Goal: Task Accomplishment & Management: Manage account settings

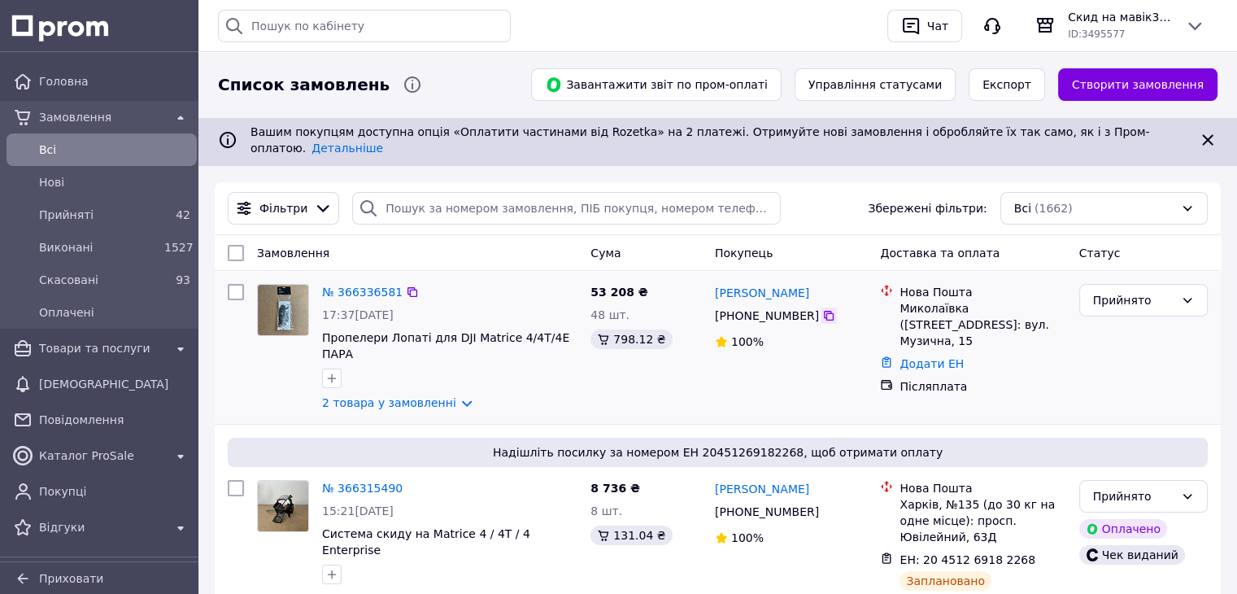
click at [824, 311] on icon at bounding box center [829, 316] width 10 height 10
click at [927, 357] on link "Додати ЕН" at bounding box center [931, 363] width 64 height 13
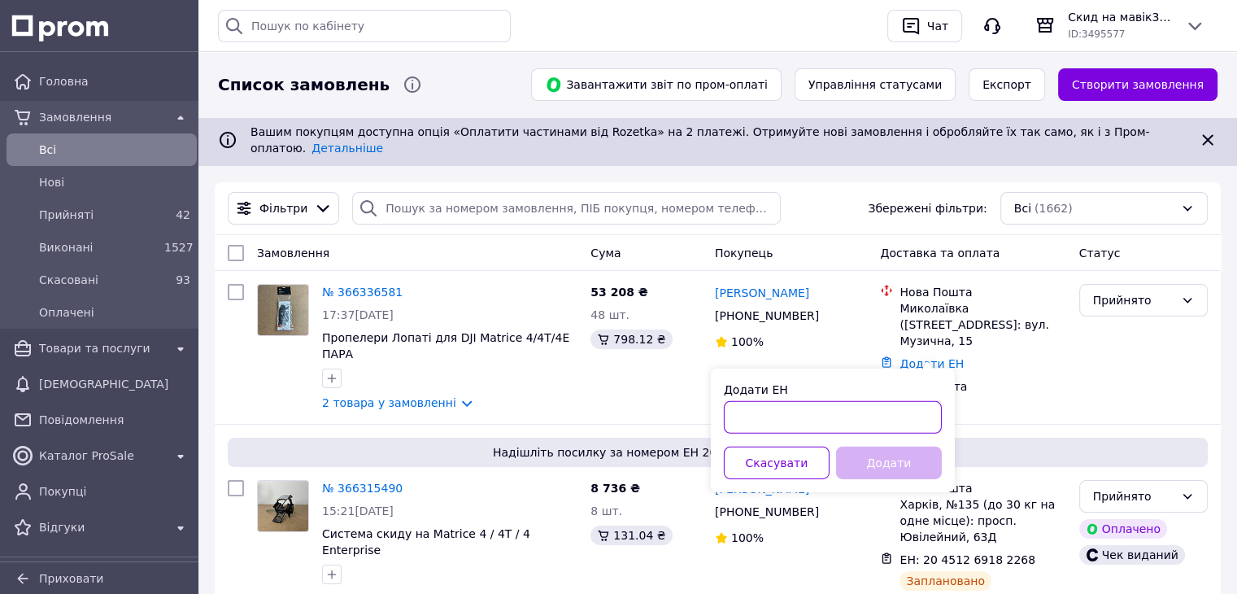
click at [852, 418] on input "Додати ЕН" at bounding box center [833, 417] width 218 height 33
paste input "20451269204783"
type input "20451269204783"
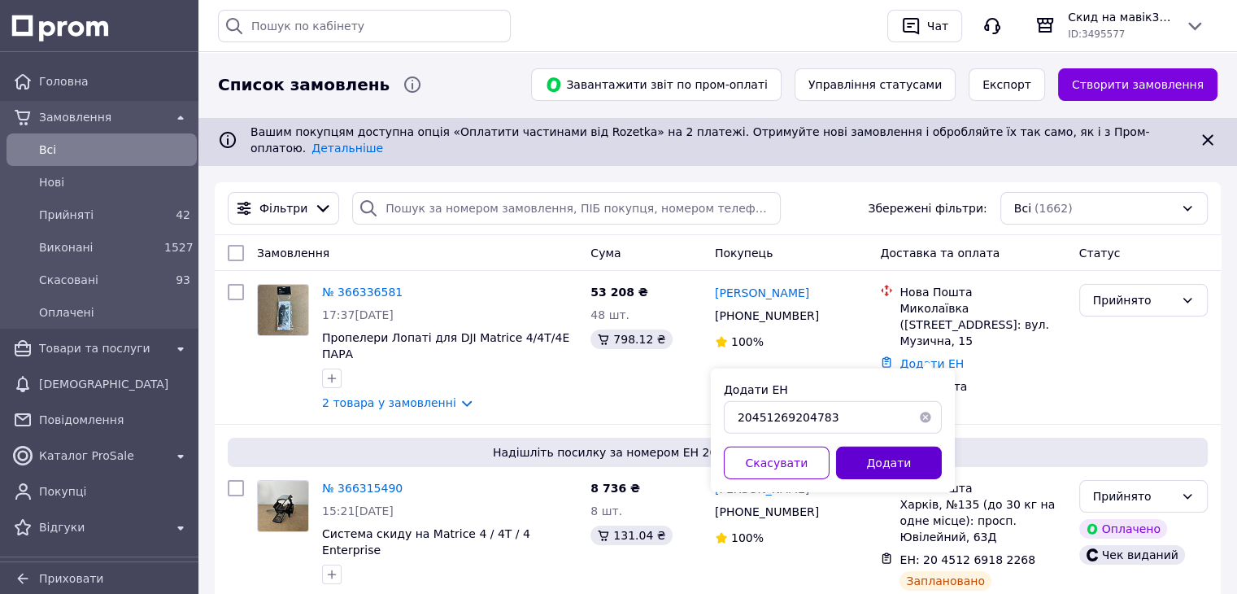
click at [874, 457] on button "Додати" at bounding box center [889, 462] width 106 height 33
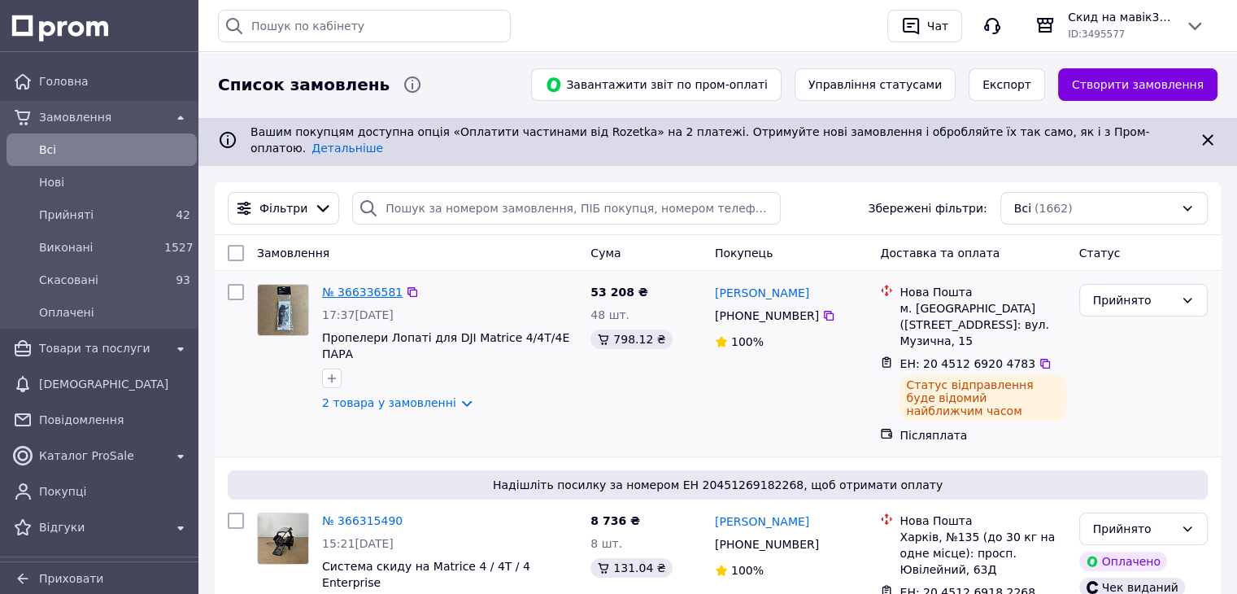
click at [364, 285] on link "№ 366336581" at bounding box center [362, 291] width 81 height 13
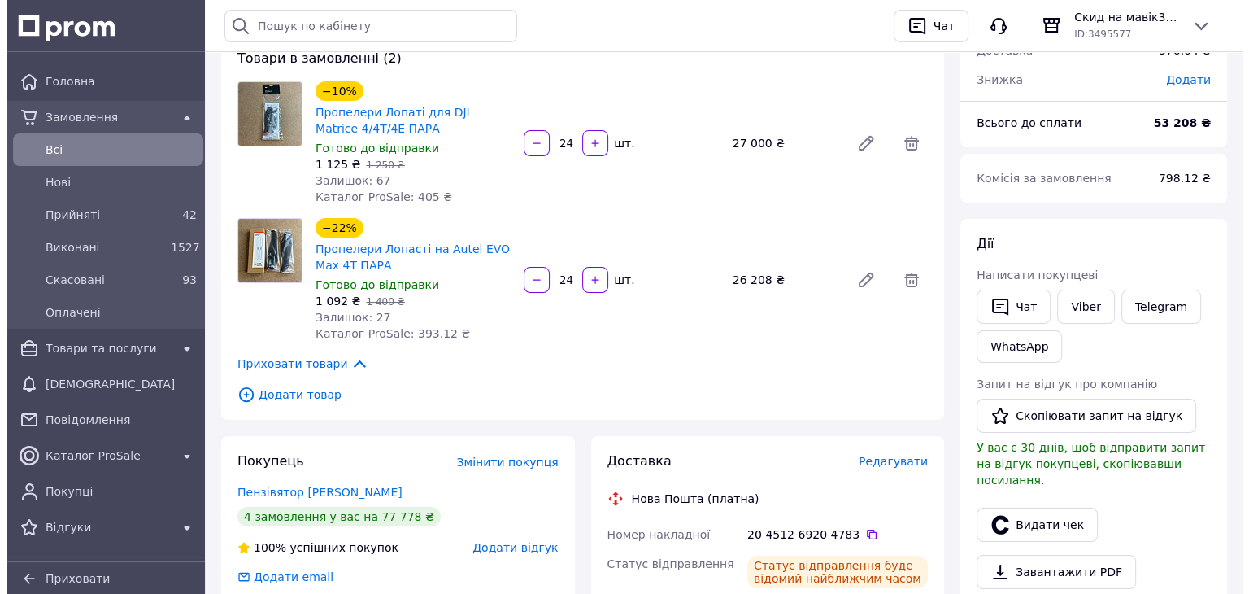
scroll to position [244, 0]
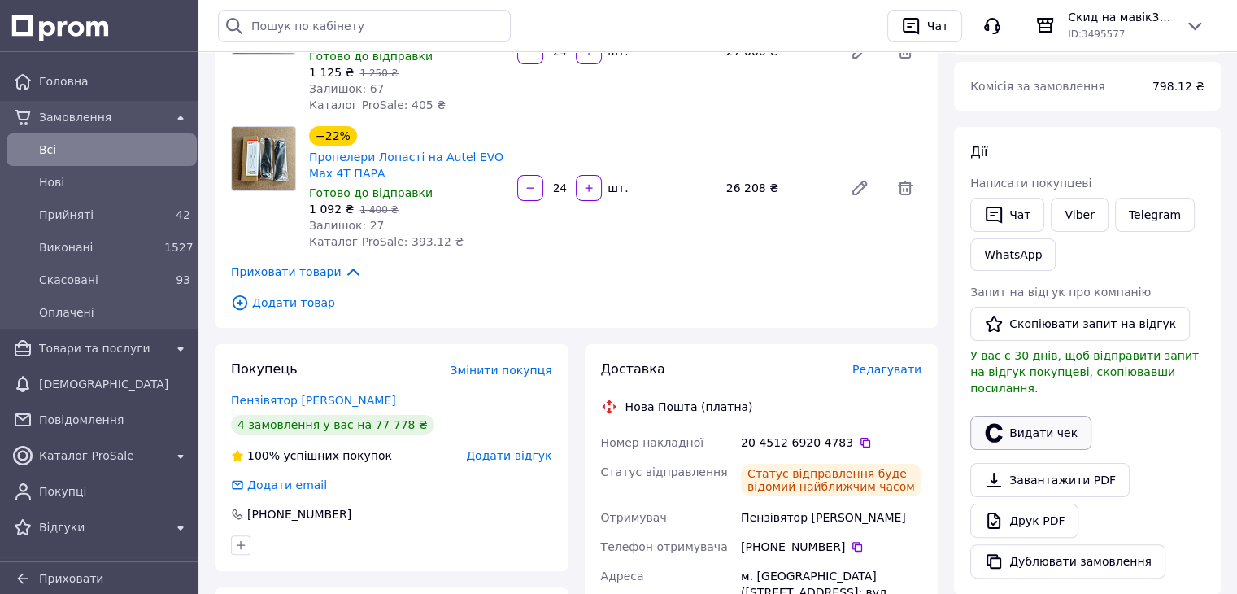
click at [1049, 416] on button "Видати чек" at bounding box center [1030, 433] width 121 height 34
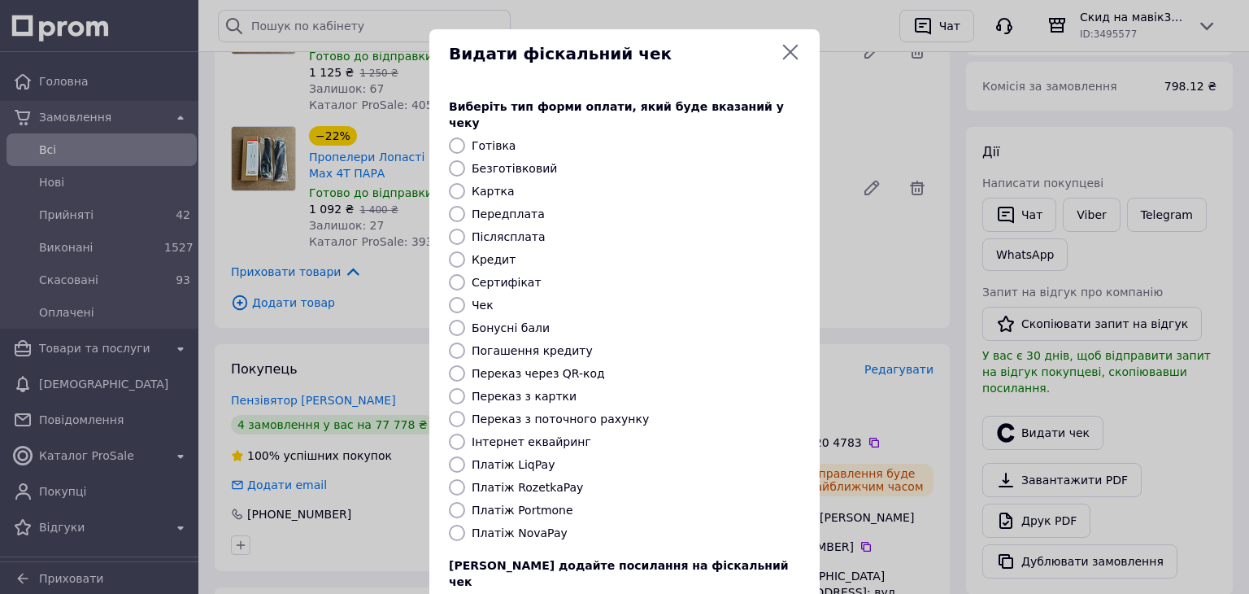
click at [455, 525] on input "Платіж NovaPay" at bounding box center [457, 533] width 16 height 16
radio input "true"
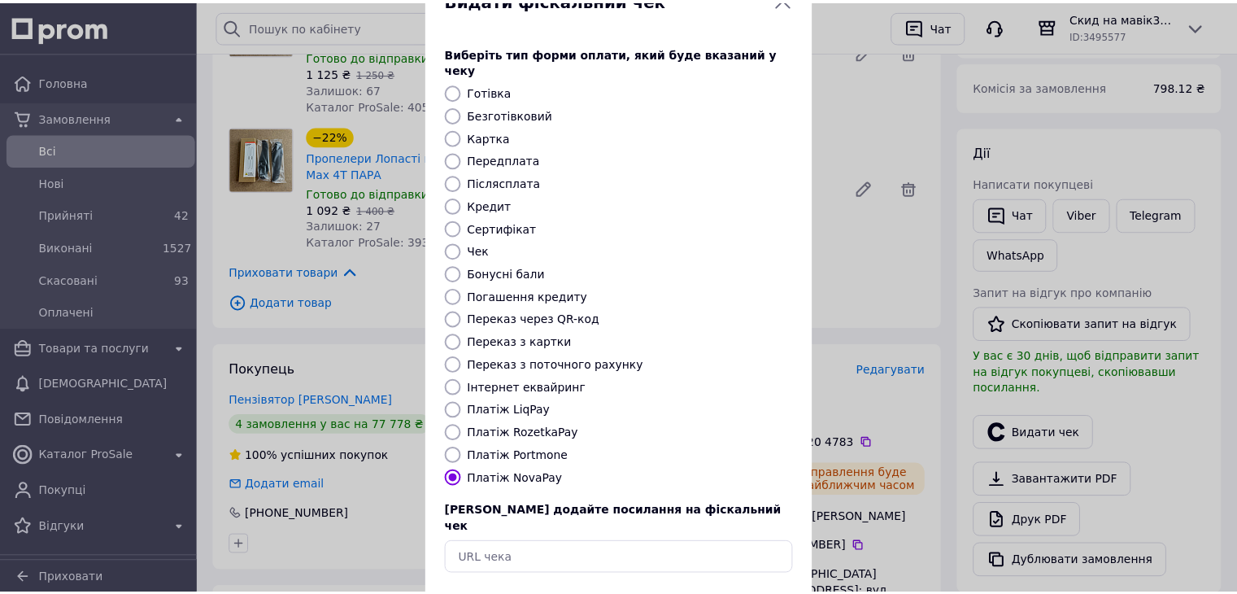
scroll to position [104, 0]
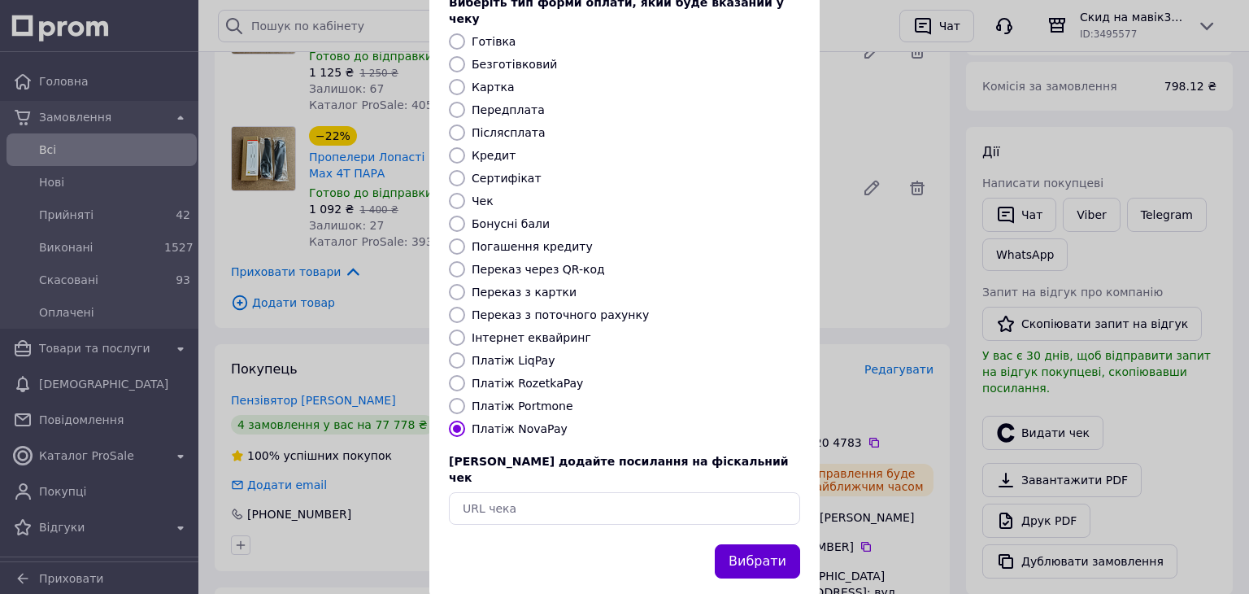
click at [753, 544] on button "Вибрати" at bounding box center [757, 561] width 85 height 35
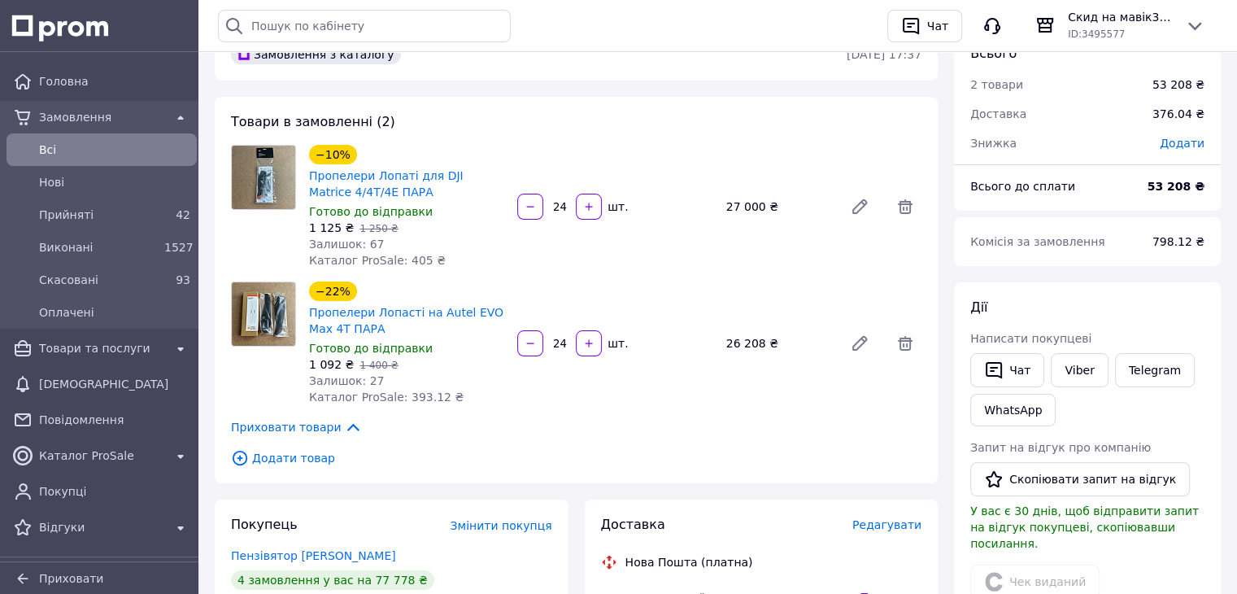
scroll to position [0, 0]
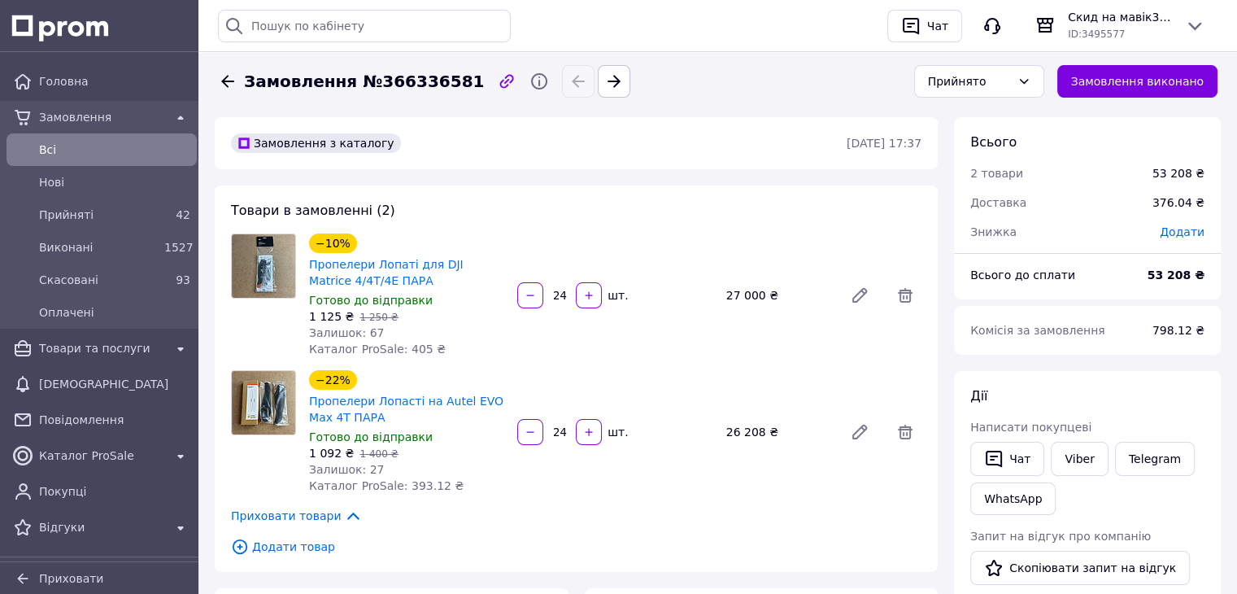
click at [224, 82] on icon at bounding box center [227, 81] width 13 height 12
